Goal: Task Accomplishment & Management: Use online tool/utility

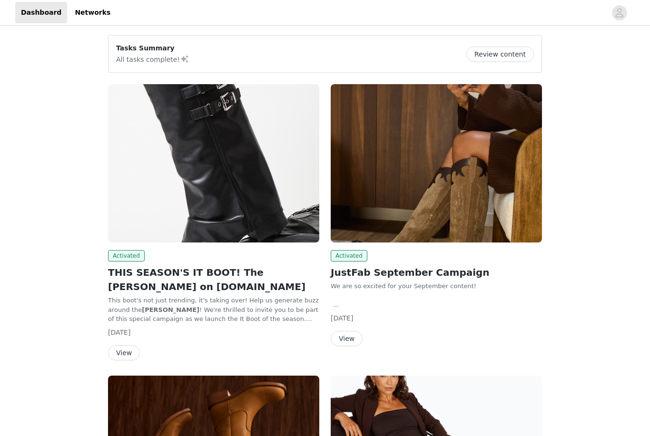
click at [211, 159] on img at bounding box center [213, 163] width 211 height 158
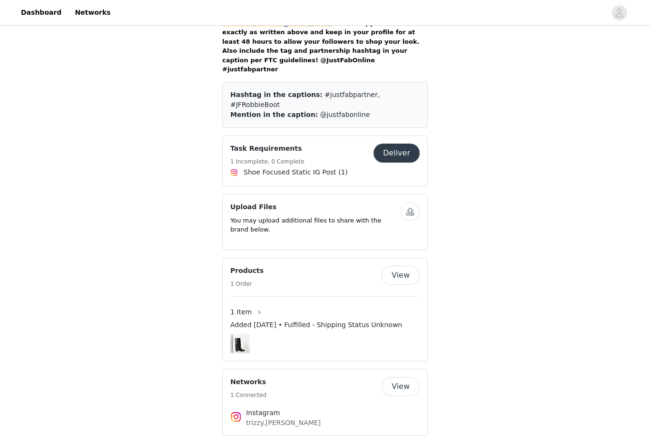
scroll to position [774, 0]
click at [403, 144] on button "Deliver" at bounding box center [396, 153] width 46 height 19
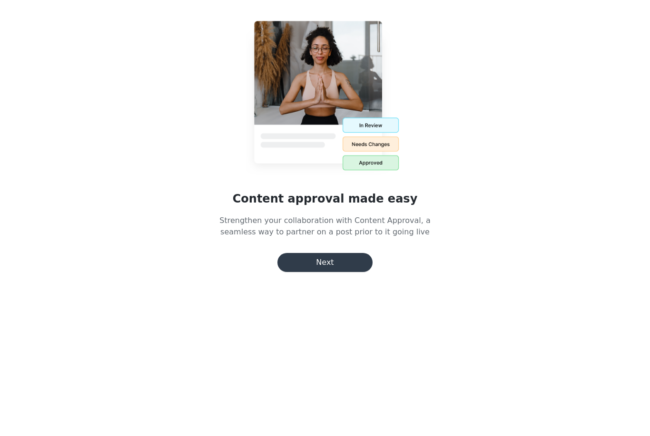
scroll to position [2, 0]
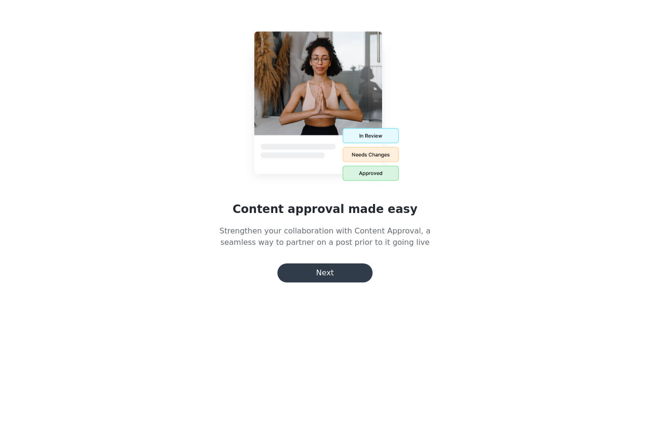
click at [303, 274] on button "Next" at bounding box center [324, 272] width 95 height 19
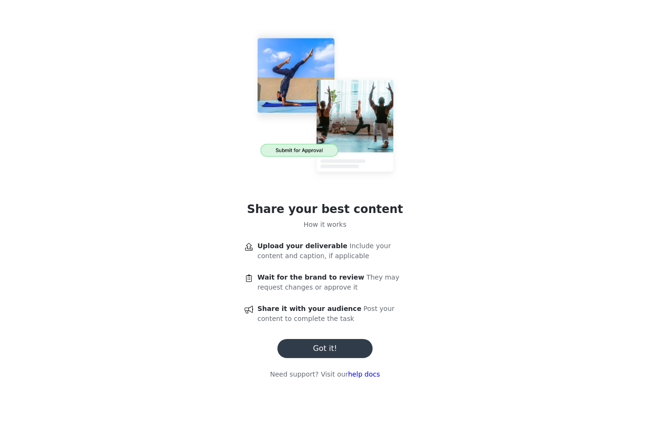
click at [298, 354] on button "Got it!" at bounding box center [324, 348] width 95 height 19
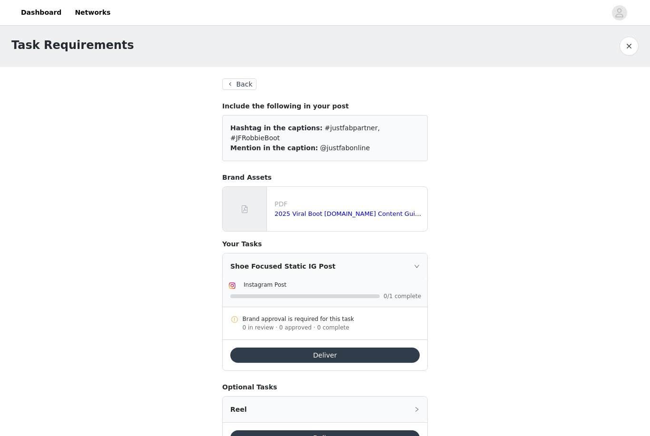
click at [248, 348] on button "Deliver" at bounding box center [324, 355] width 189 height 15
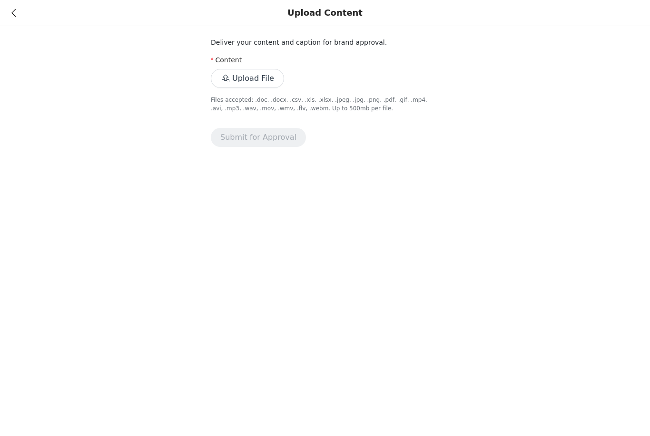
click at [232, 84] on button "Upload File" at bounding box center [247, 78] width 73 height 19
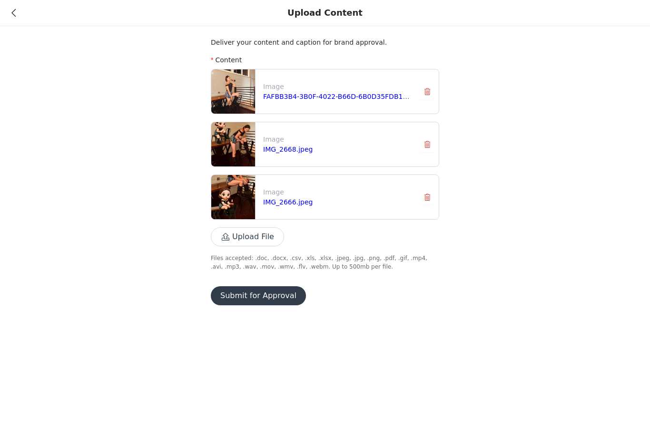
click at [238, 301] on button "Submit for Approval" at bounding box center [258, 295] width 95 height 19
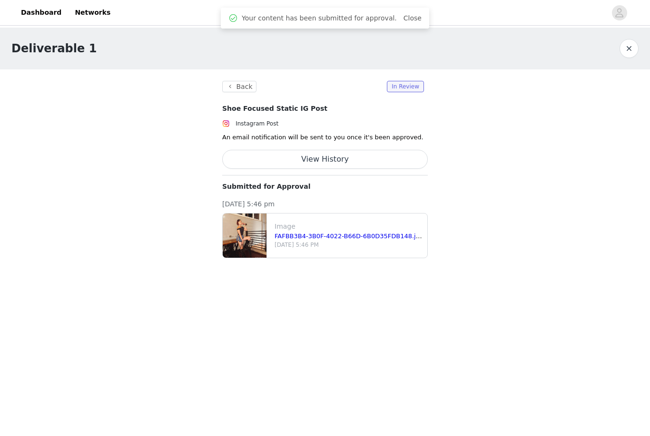
click at [20, 11] on link "Dashboard" at bounding box center [41, 12] width 52 height 21
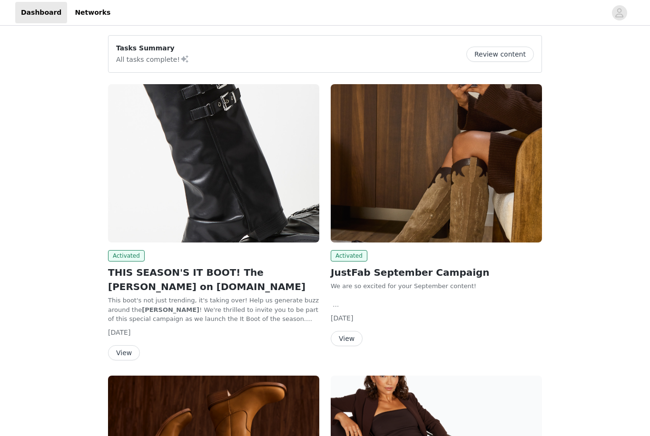
click at [160, 226] on img at bounding box center [213, 163] width 211 height 158
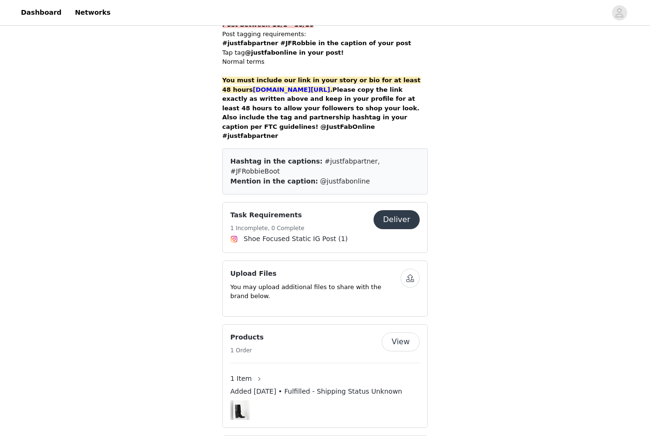
scroll to position [707, 0]
click at [408, 211] on button "Deliver" at bounding box center [396, 220] width 46 height 19
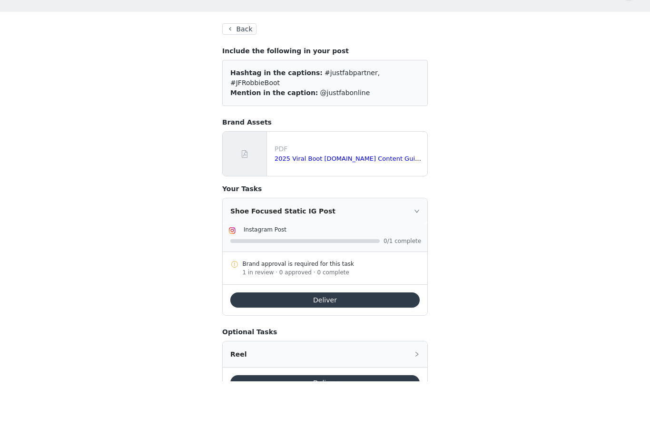
scroll to position [2, 0]
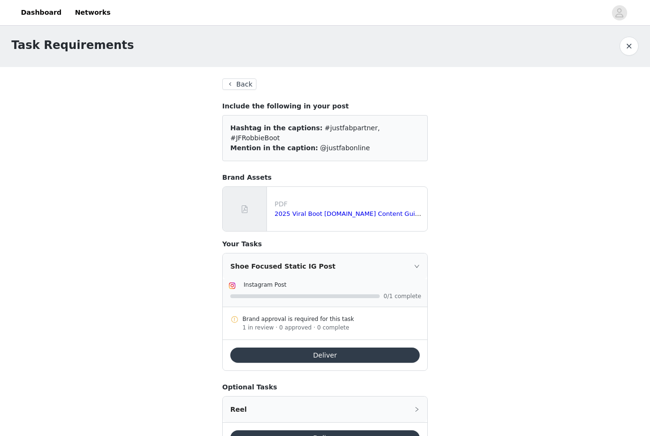
click at [360, 348] on button "Deliver" at bounding box center [324, 355] width 189 height 15
